Goal: Transaction & Acquisition: Purchase product/service

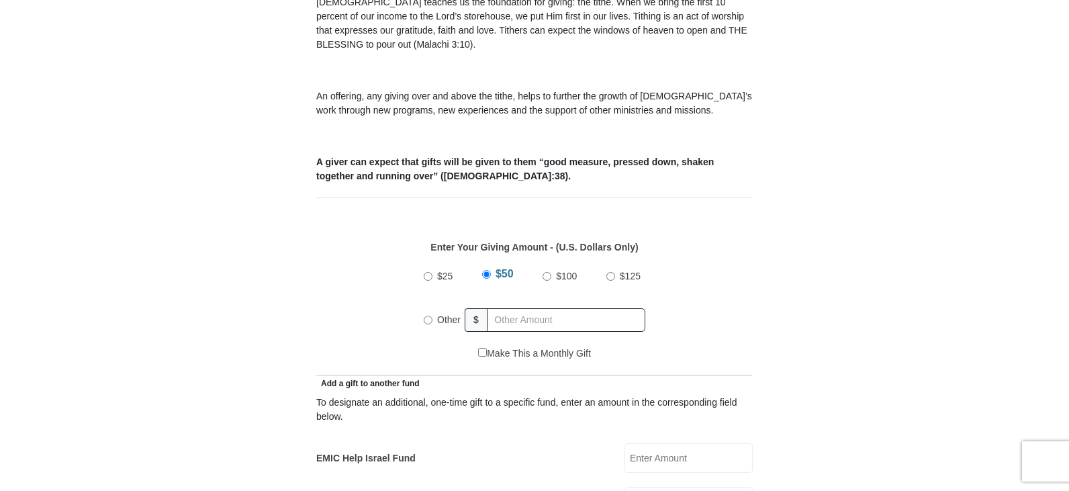
scroll to position [470, 0]
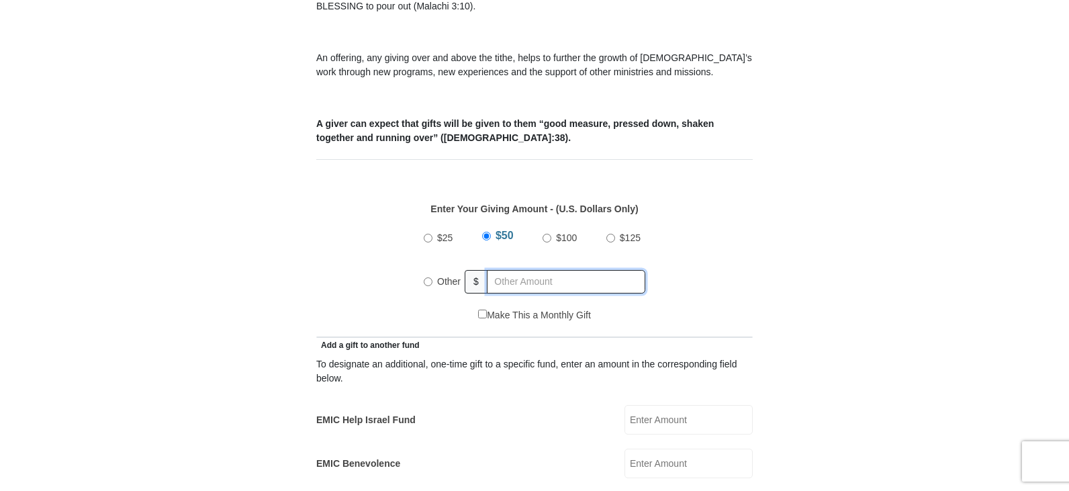
radio input "true"
click at [514, 272] on input "text" at bounding box center [568, 281] width 154 height 23
type input "500.00"
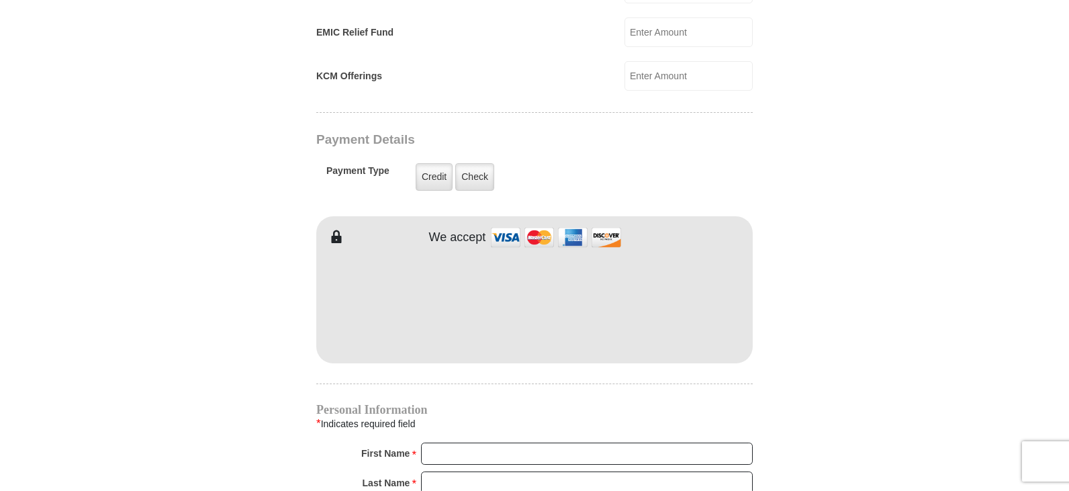
scroll to position [1007, 0]
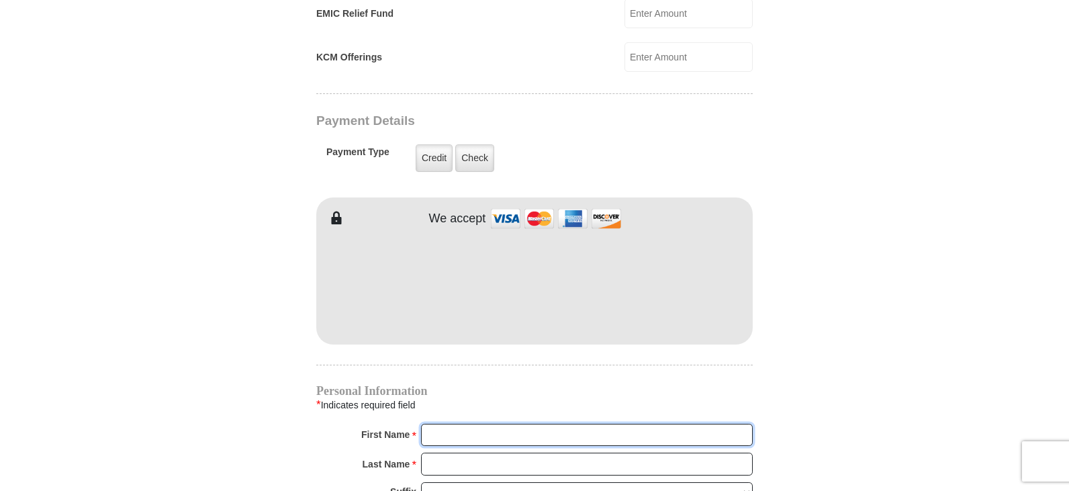
type input "[PERSON_NAME]"
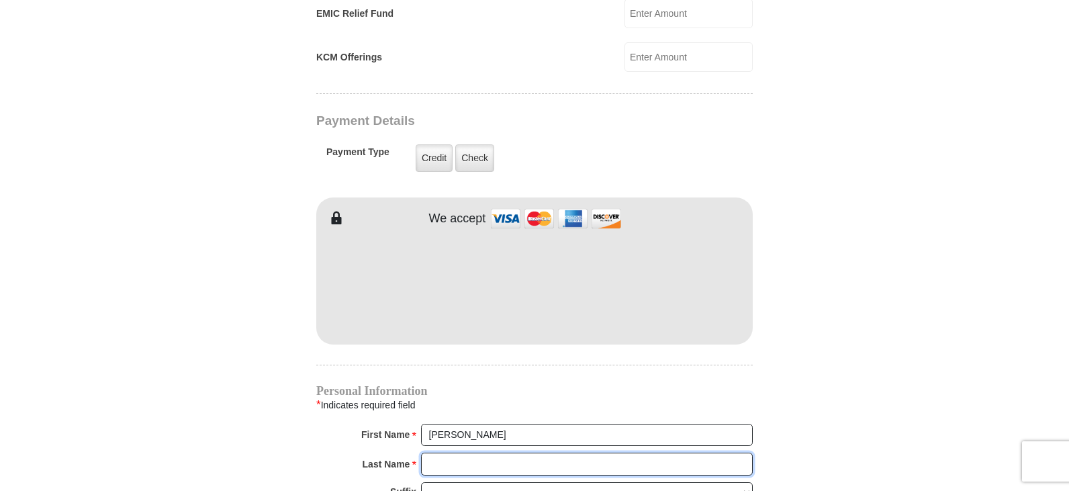
type input "[PERSON_NAME]"
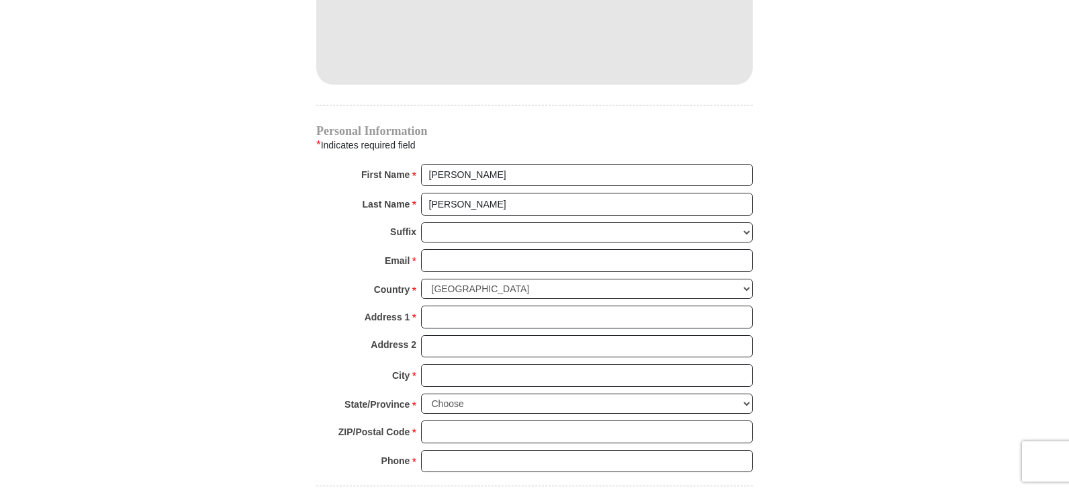
scroll to position [1275, 0]
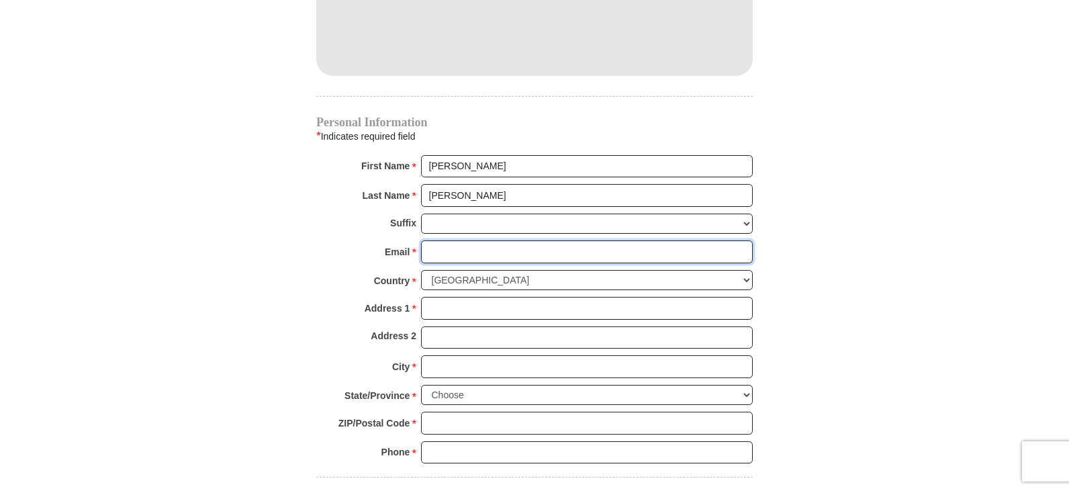
click at [489, 242] on input "Email *" at bounding box center [587, 251] width 332 height 23
type input "[EMAIL_ADDRESS][DOMAIN_NAME]"
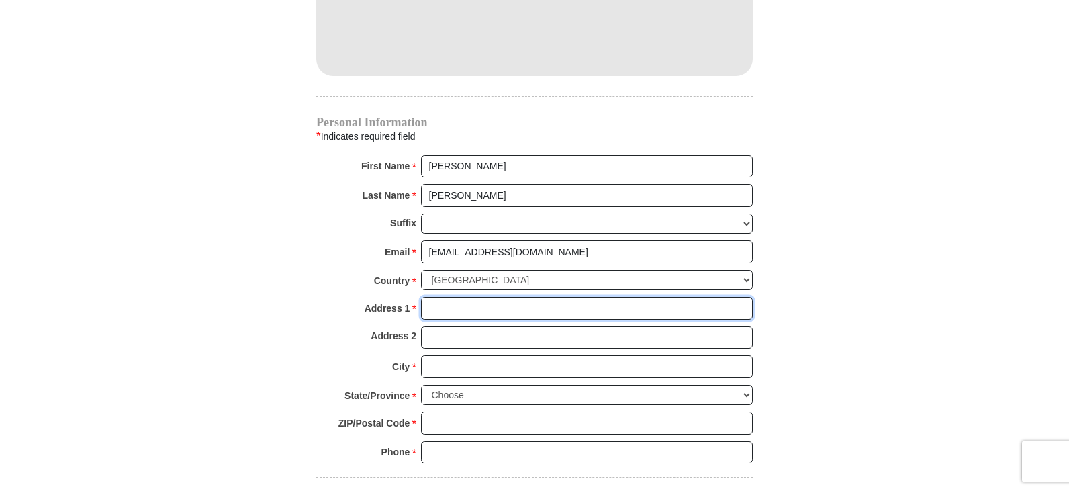
type input "[STREET_ADDRESS]"
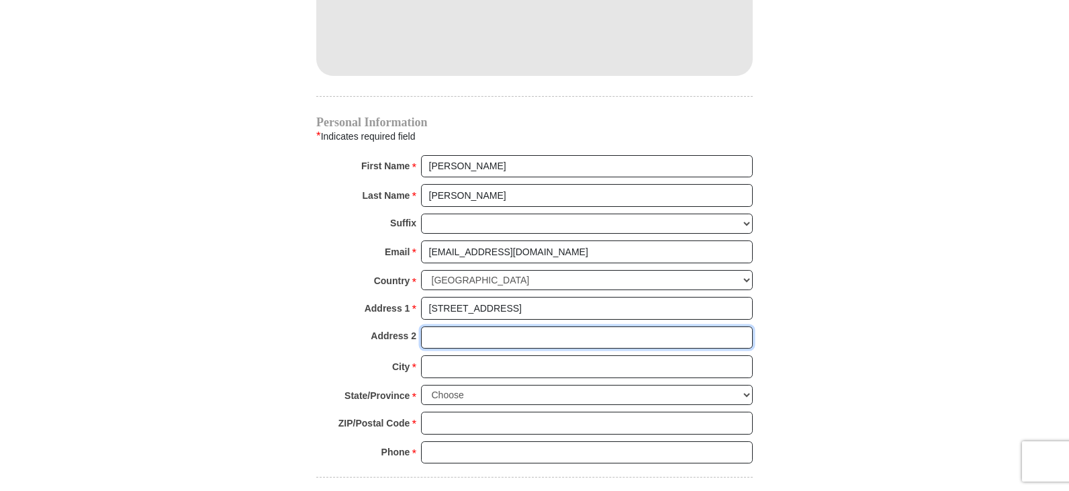
type input "Apt, Suite, Bldg. (optional)"
type input "[GEOGRAPHIC_DATA]"
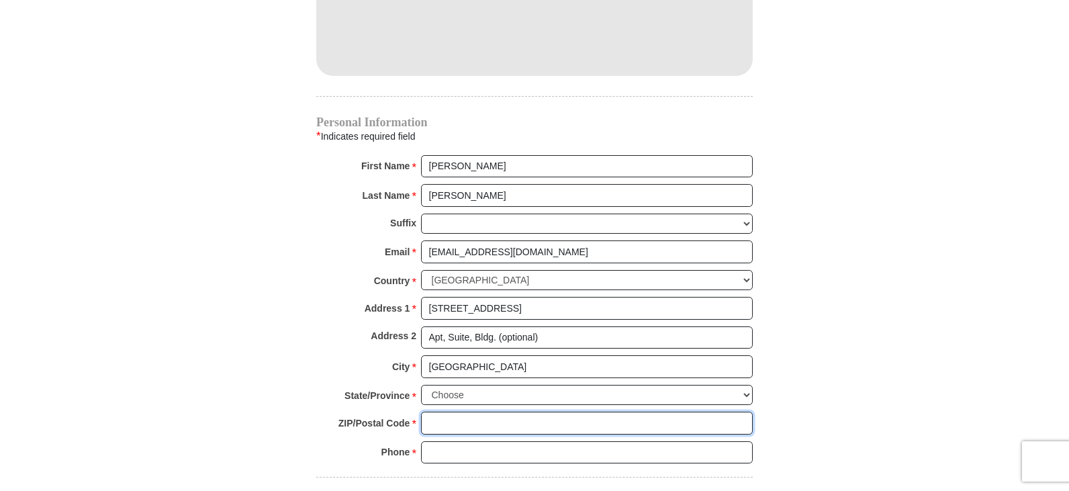
type input "376203526"
type input "4239564228"
drag, startPoint x: 557, startPoint y: 326, endPoint x: 342, endPoint y: 328, distance: 215.5
click at [343, 326] on div "Address 2 Apt, Suite, Bldg. (optional)" at bounding box center [534, 341] width 436 height 30
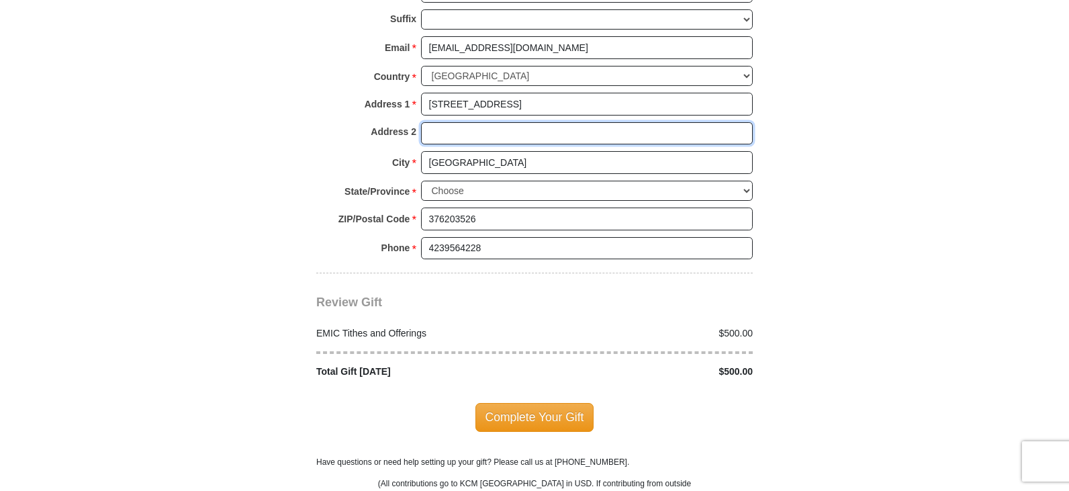
scroll to position [1544, 0]
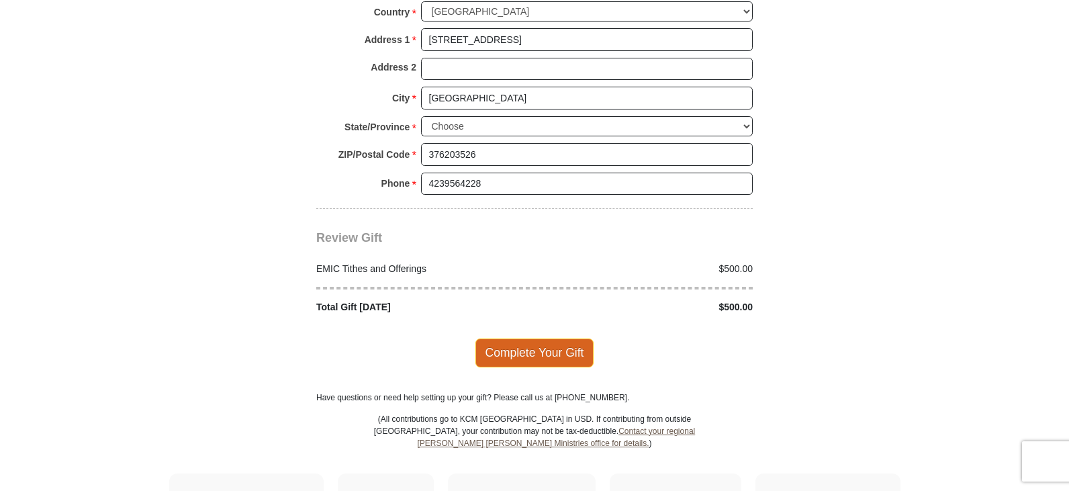
click at [516, 338] on span "Complete Your Gift" at bounding box center [534, 352] width 119 height 28
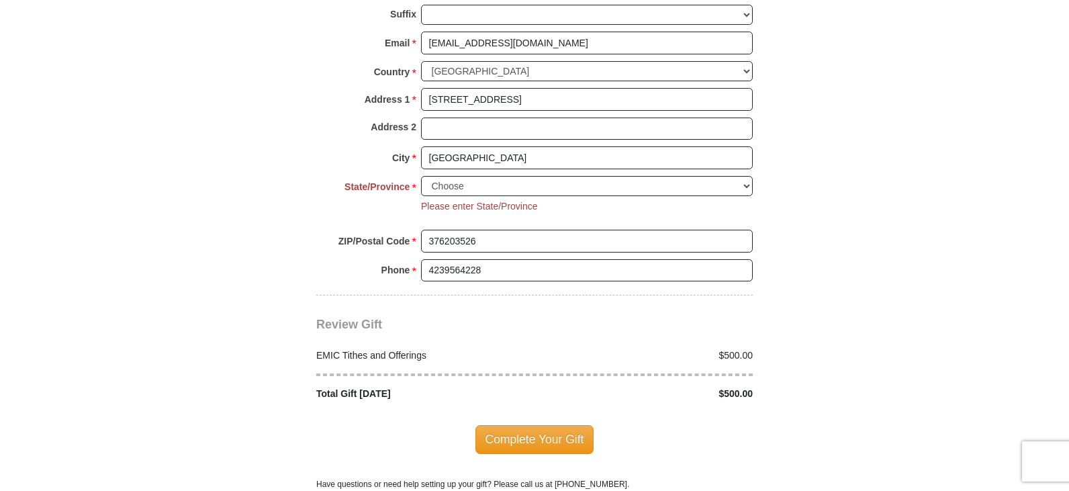
scroll to position [1429, 0]
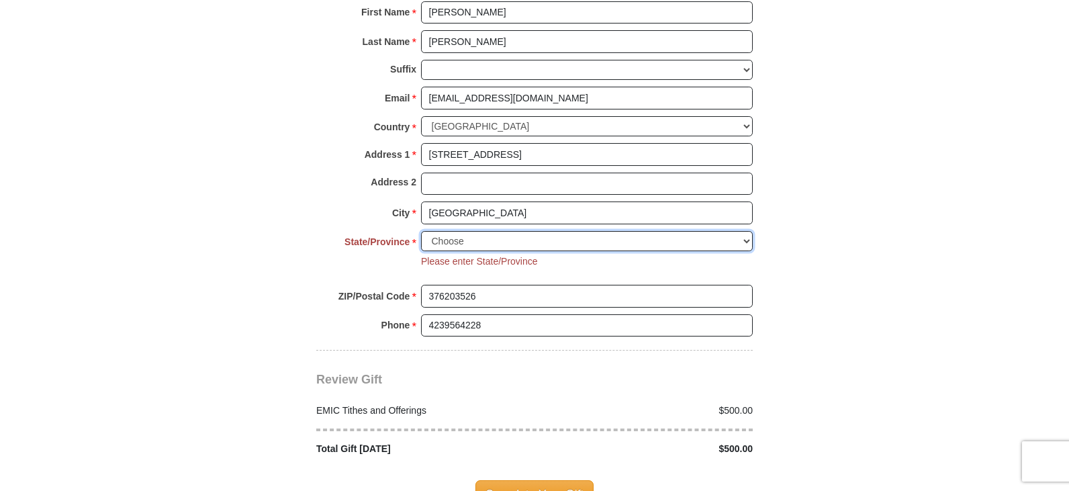
click at [748, 231] on select "Choose [US_STATE] [US_STATE] [US_STATE] [US_STATE] [US_STATE] Armed Forces Amer…" at bounding box center [587, 241] width 332 height 21
select select "TN"
click at [421, 231] on select "Choose [US_STATE] [US_STATE] [US_STATE] [US_STATE] [US_STATE] Armed Forces Amer…" at bounding box center [587, 241] width 332 height 21
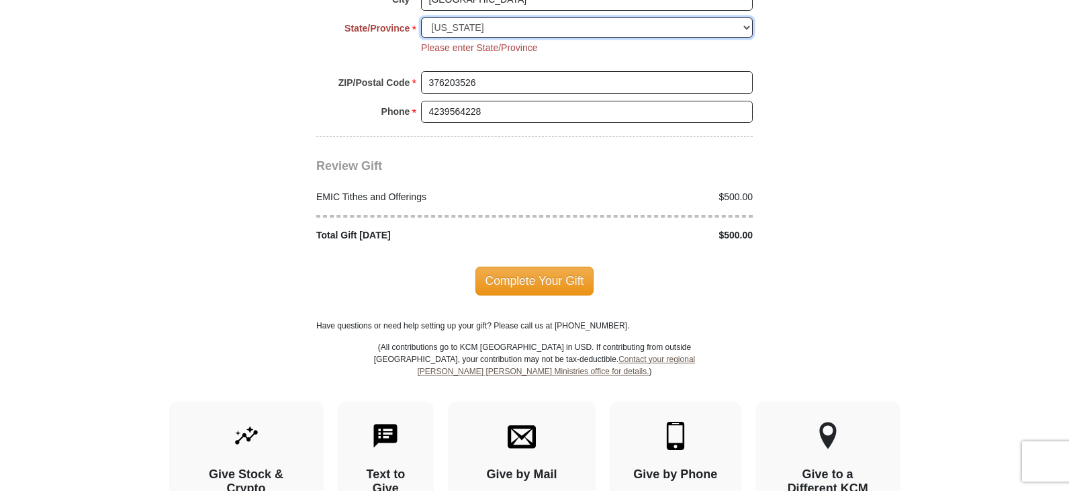
scroll to position [1765, 0]
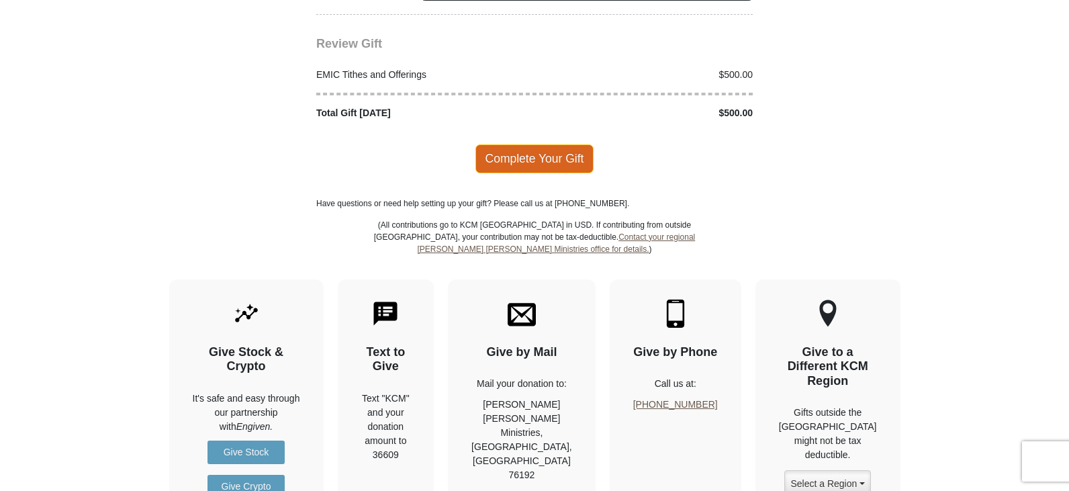
click at [569, 144] on span "Complete Your Gift" at bounding box center [534, 158] width 119 height 28
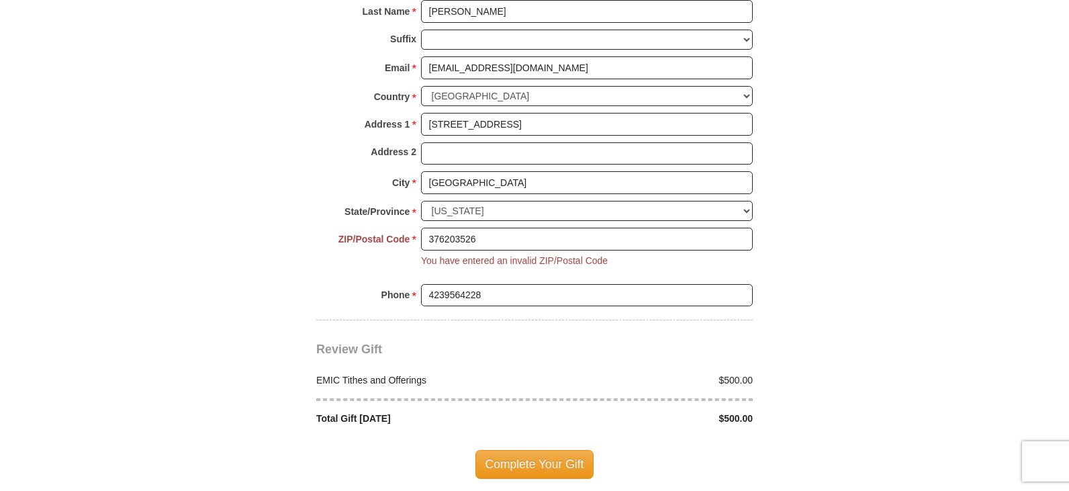
scroll to position [1459, 0]
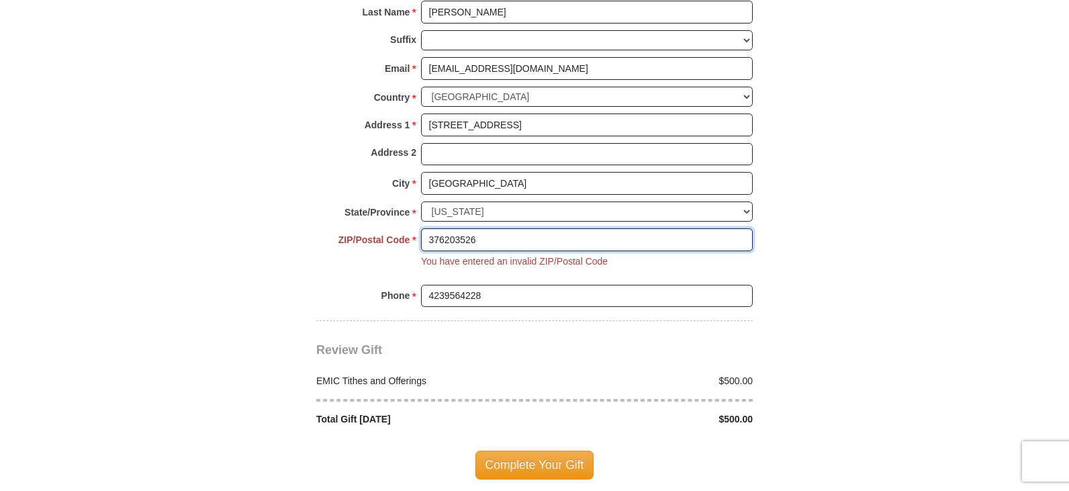
click at [560, 228] on input "376203526" at bounding box center [587, 239] width 332 height 23
type input "37620"
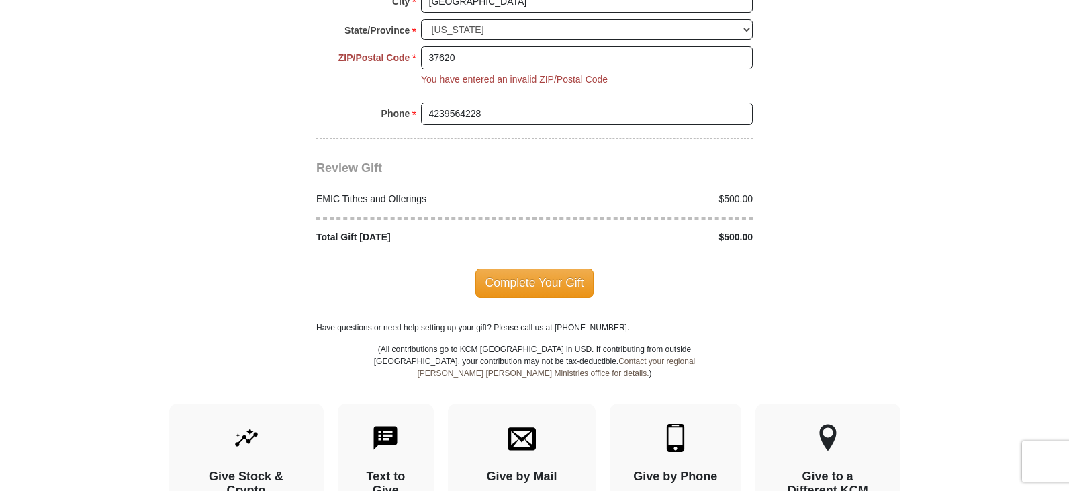
scroll to position [1660, 0]
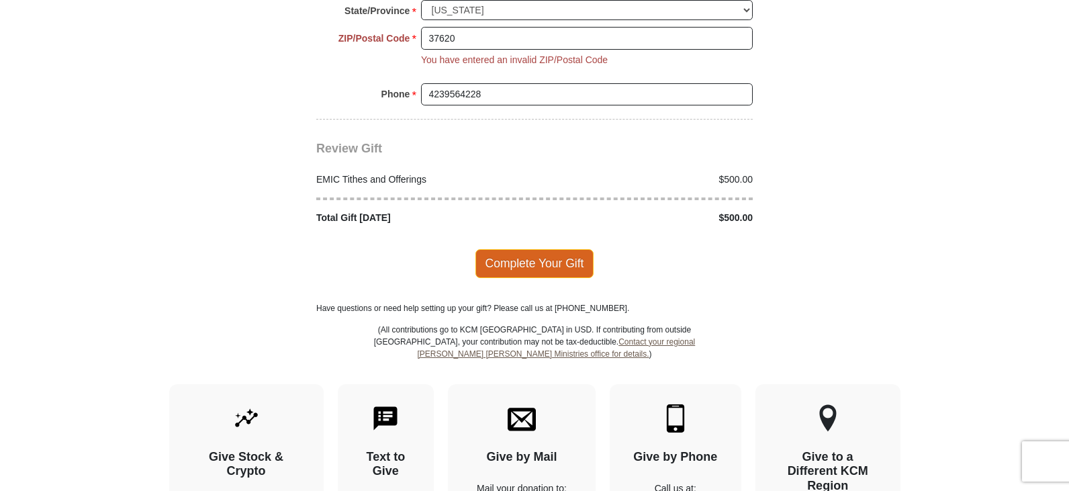
click at [552, 249] on span "Complete Your Gift" at bounding box center [534, 263] width 119 height 28
